Goal: Check status: Check status

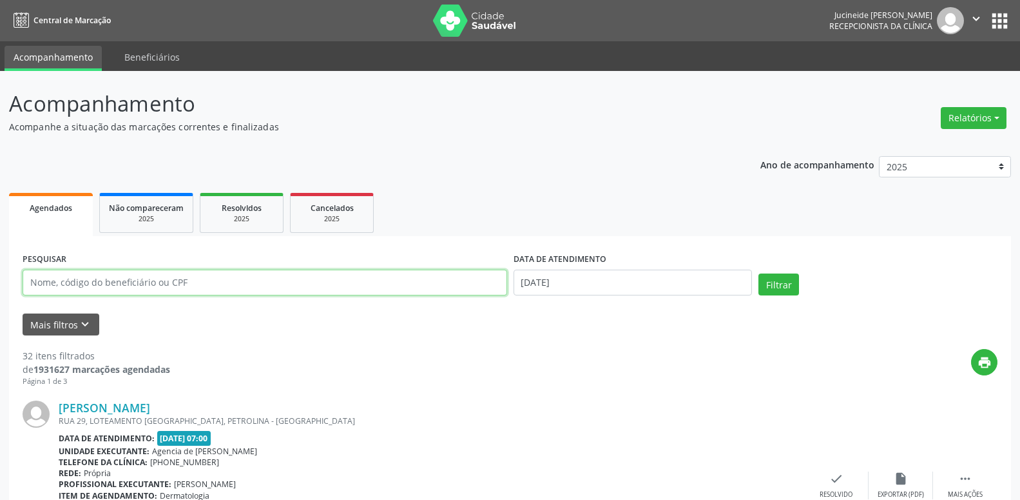
click at [136, 284] on input "text" at bounding box center [265, 282] width 485 height 26
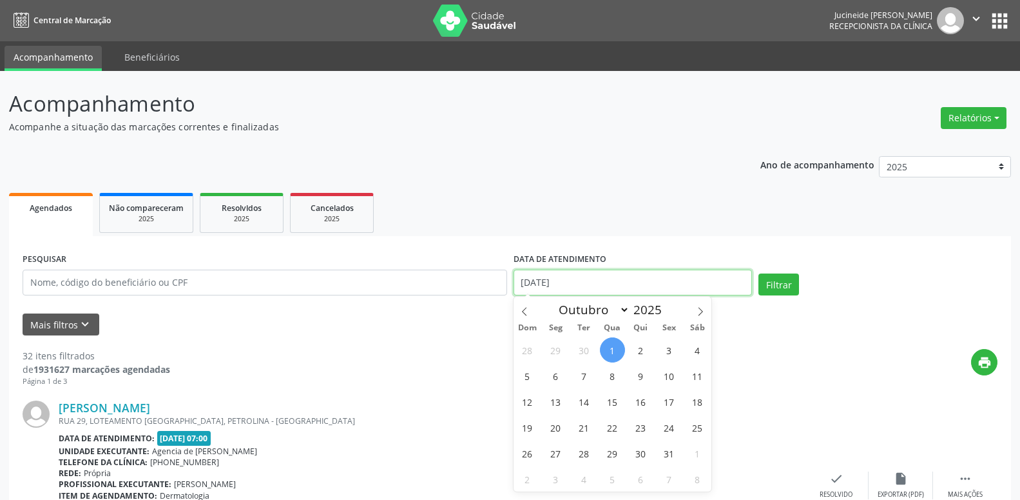
click at [618, 288] on input "[DATE]" at bounding box center [633, 282] width 239 height 26
click at [530, 375] on span "5" at bounding box center [527, 375] width 25 height 25
type input "[DATE]"
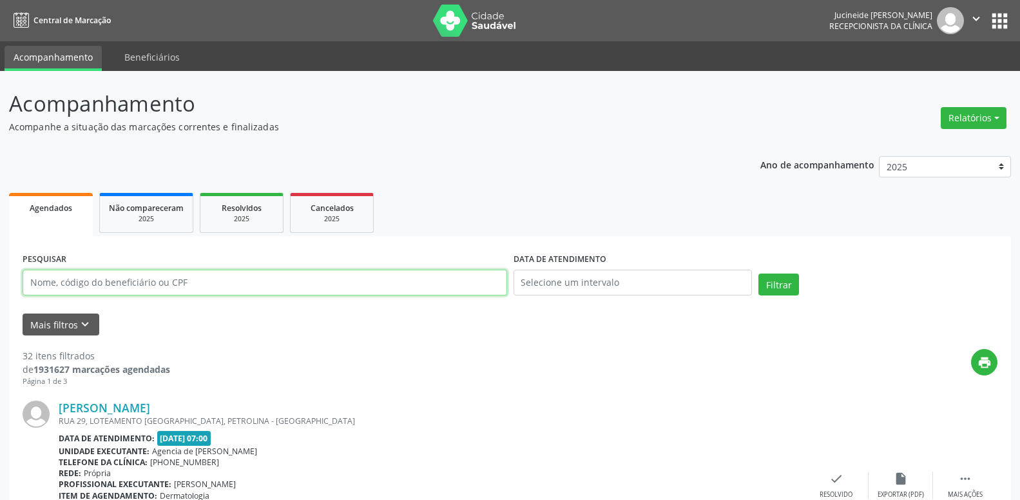
click at [231, 287] on input "text" at bounding box center [265, 282] width 485 height 26
type input "25507052468"
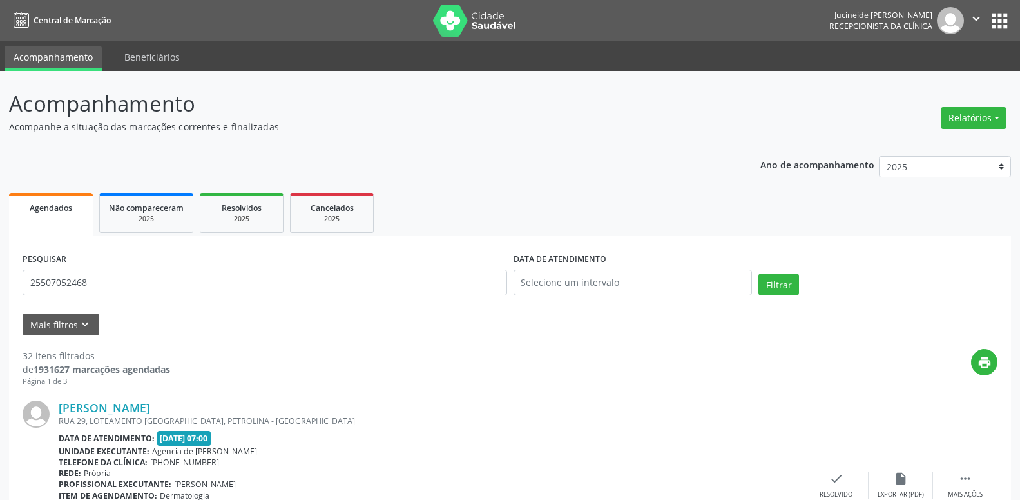
click at [634, 268] on div "DATA DE ATENDIMENTO" at bounding box center [633, 259] width 239 height 20
click at [636, 286] on input "text" at bounding box center [633, 282] width 239 height 26
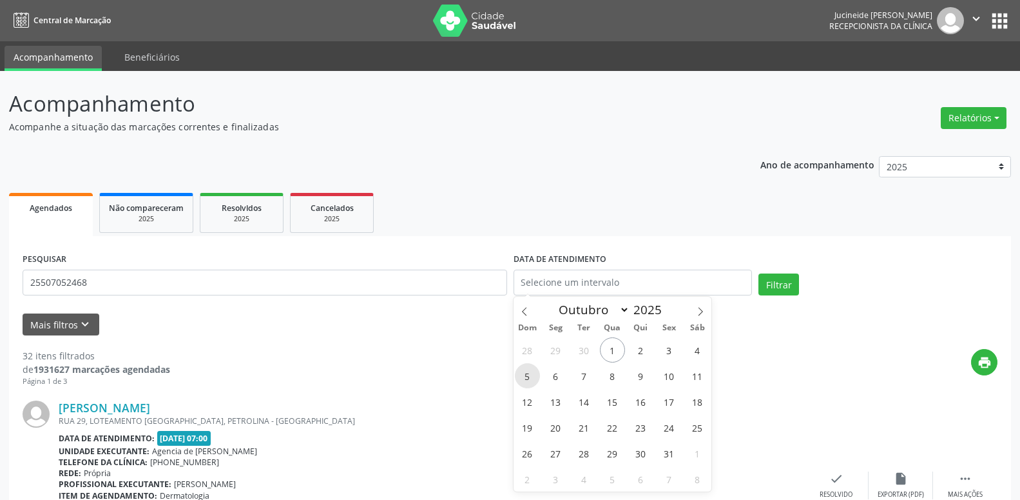
click at [527, 378] on span "5" at bounding box center [527, 375] width 25 height 25
type input "[DATE]"
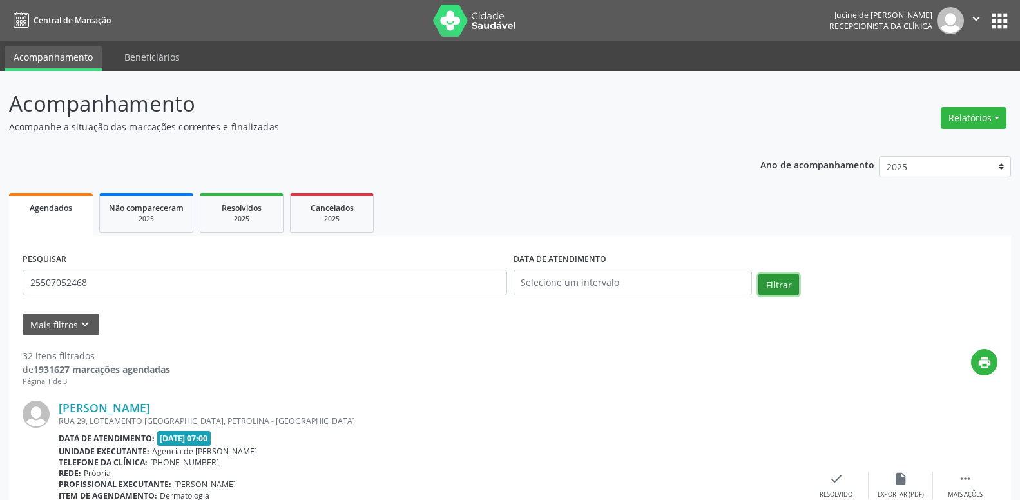
click at [785, 275] on button "Filtrar" at bounding box center [779, 284] width 41 height 22
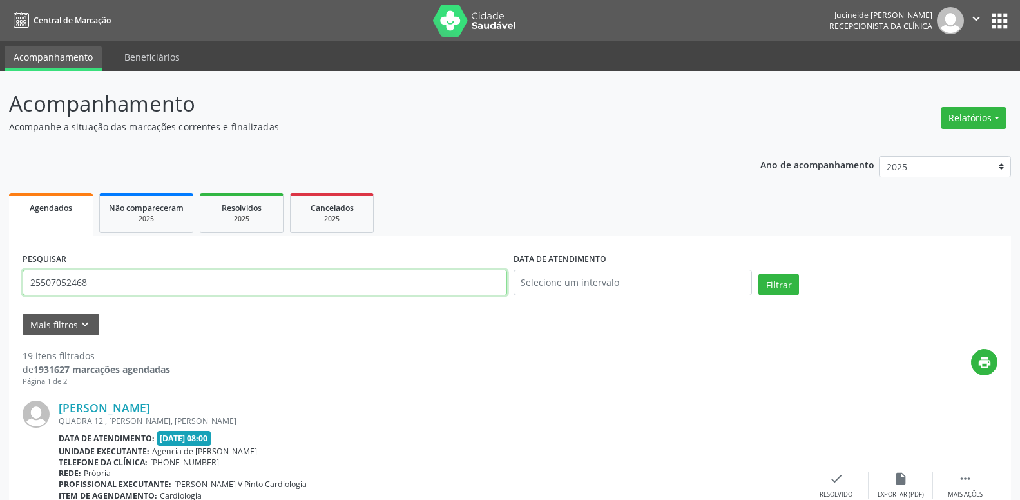
click at [188, 276] on input "25507052468" at bounding box center [265, 282] width 485 height 26
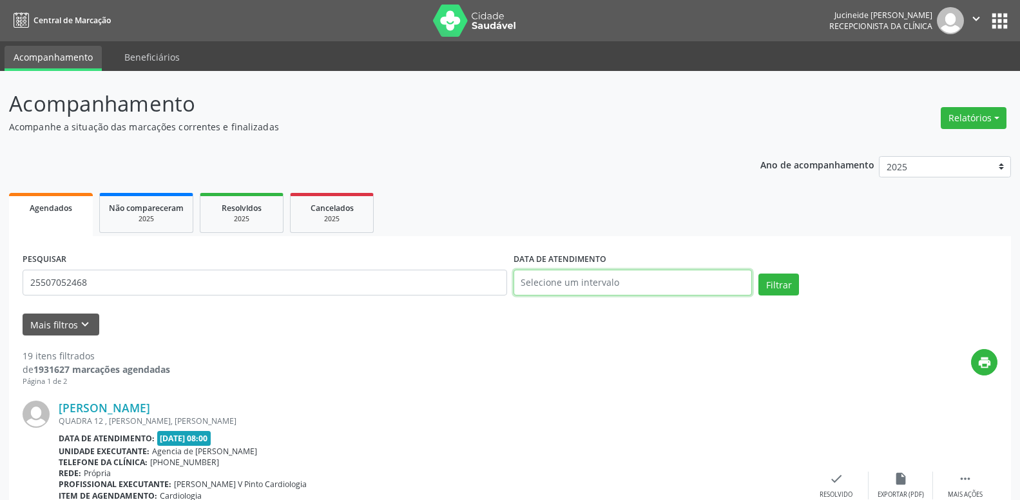
click at [694, 288] on input "text" at bounding box center [633, 282] width 239 height 26
click at [781, 297] on div "Filtrar" at bounding box center [879, 288] width 246 height 31
click at [783, 288] on button "Filtrar" at bounding box center [779, 284] width 41 height 22
click at [642, 281] on input "text" at bounding box center [633, 282] width 239 height 26
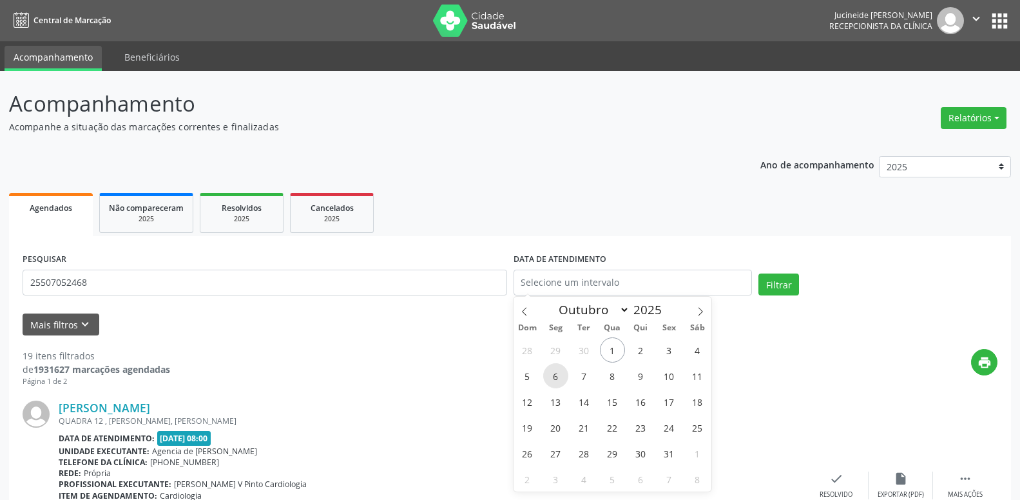
click at [558, 383] on span "6" at bounding box center [555, 375] width 25 height 25
type input "[DATE]"
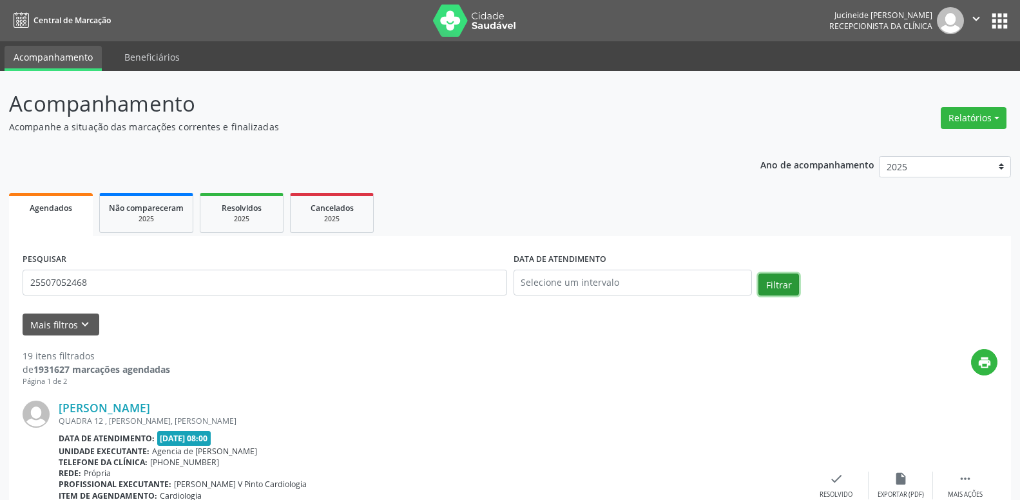
click at [777, 283] on button "Filtrar" at bounding box center [779, 284] width 41 height 22
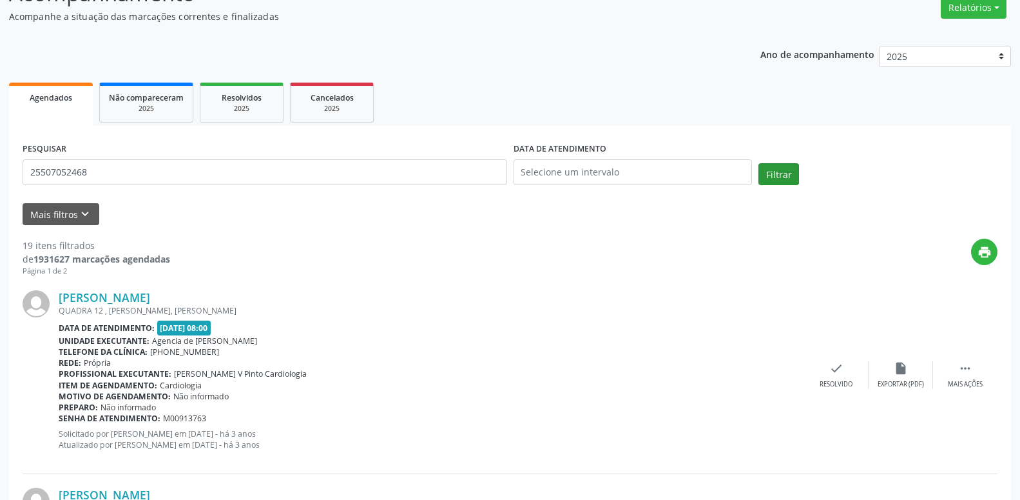
scroll to position [132, 0]
